Goal: Transaction & Acquisition: Purchase product/service

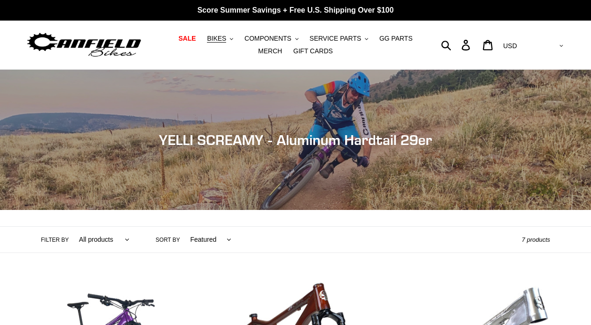
click at [241, 37] on ul "SALE BIKES .cls-1{fill:#231f20} SHOP ALL BIKES SHOP DEMO BIKES - On SALE Now! J…" at bounding box center [296, 44] width 270 height 25
click at [245, 37] on button "COMPONENTS .cls-1{fill:#231f20}" at bounding box center [271, 38] width 63 height 13
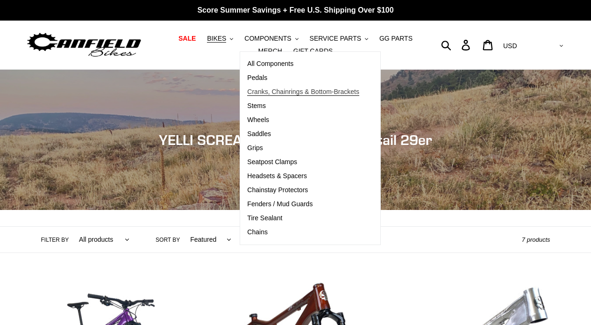
click at [269, 89] on span "Cranks, Chainrings & Bottom-Brackets" at bounding box center [303, 92] width 112 height 8
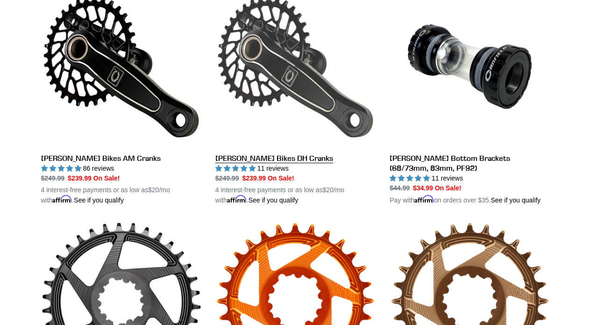
scroll to position [283, 0]
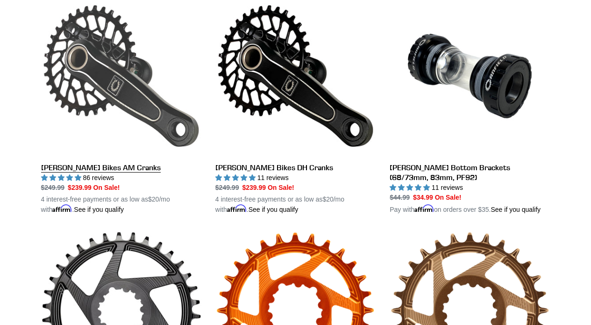
click at [124, 161] on link "[PERSON_NAME] Bikes AM Cranks" at bounding box center [121, 105] width 160 height 219
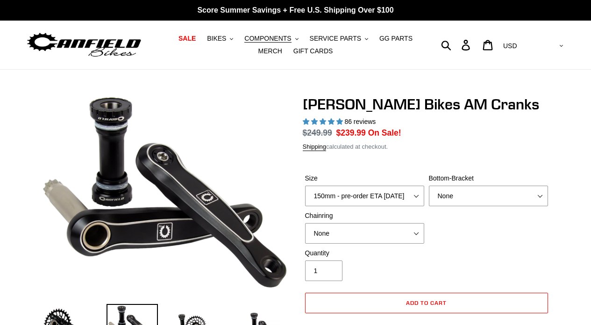
select select "highest-rating"
